Goal: Task Accomplishment & Management: Manage account settings

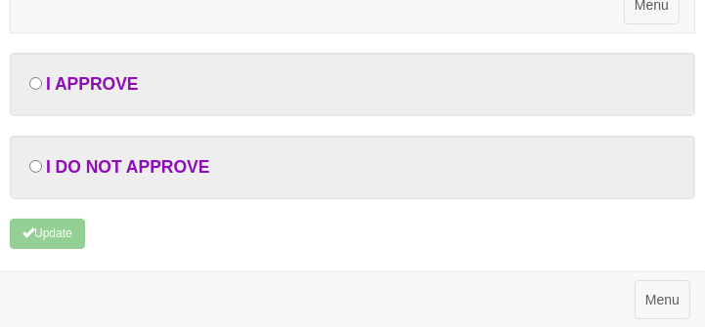
scroll to position [147, 0]
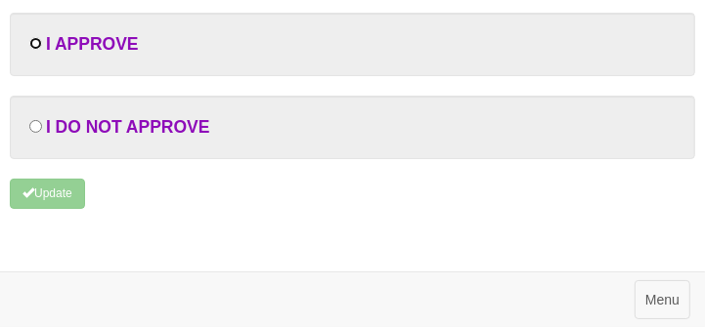
click at [34, 43] on input "radio" at bounding box center [35, 43] width 13 height 13
radio input "true"
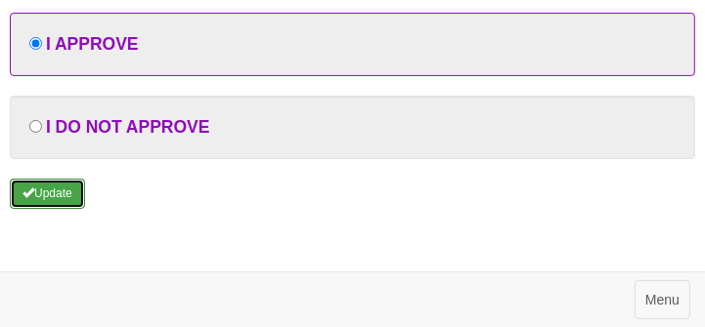
click at [53, 196] on button "Update" at bounding box center [47, 194] width 75 height 30
